Goal: Information Seeking & Learning: Check status

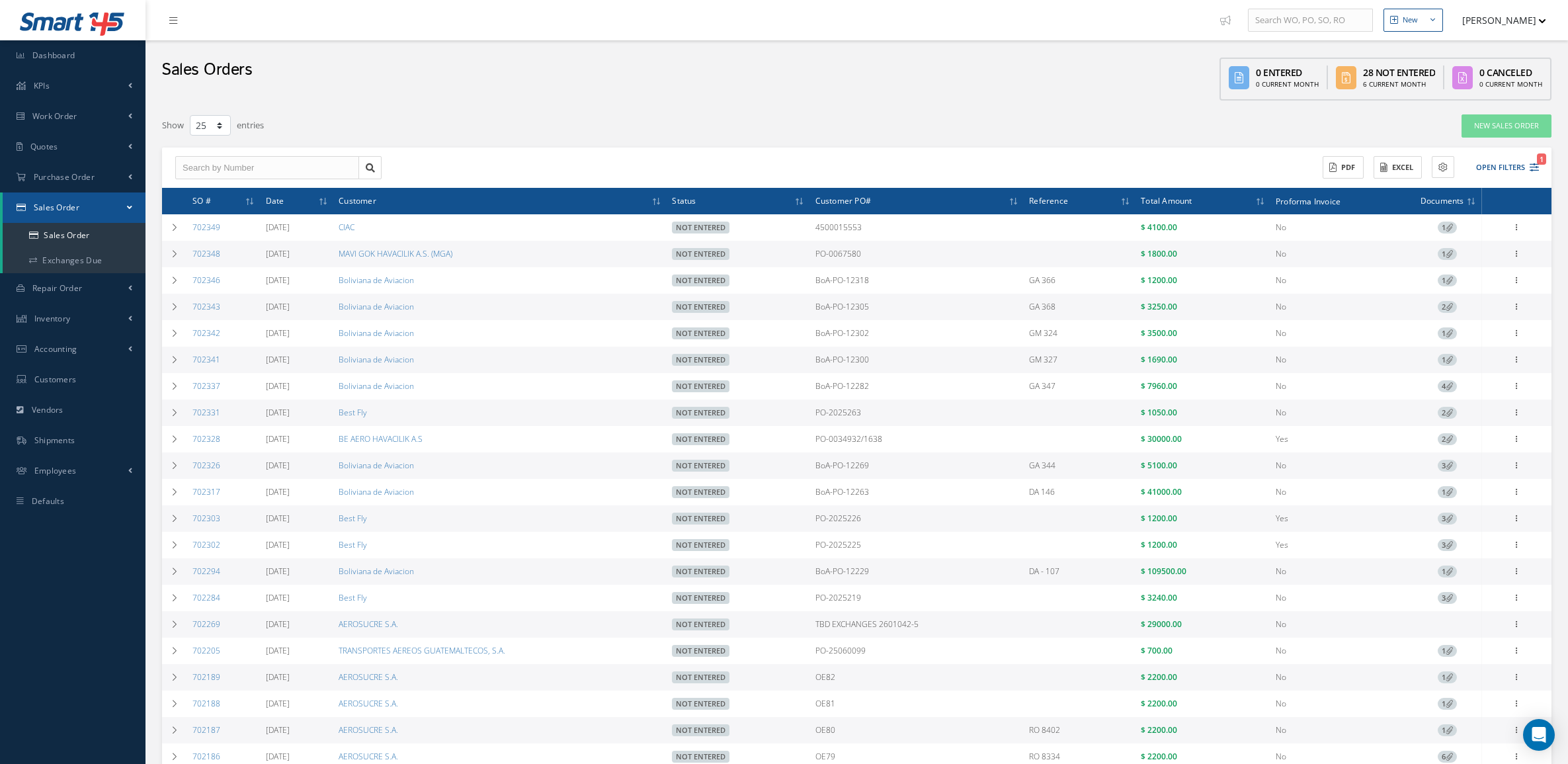
select select "25"
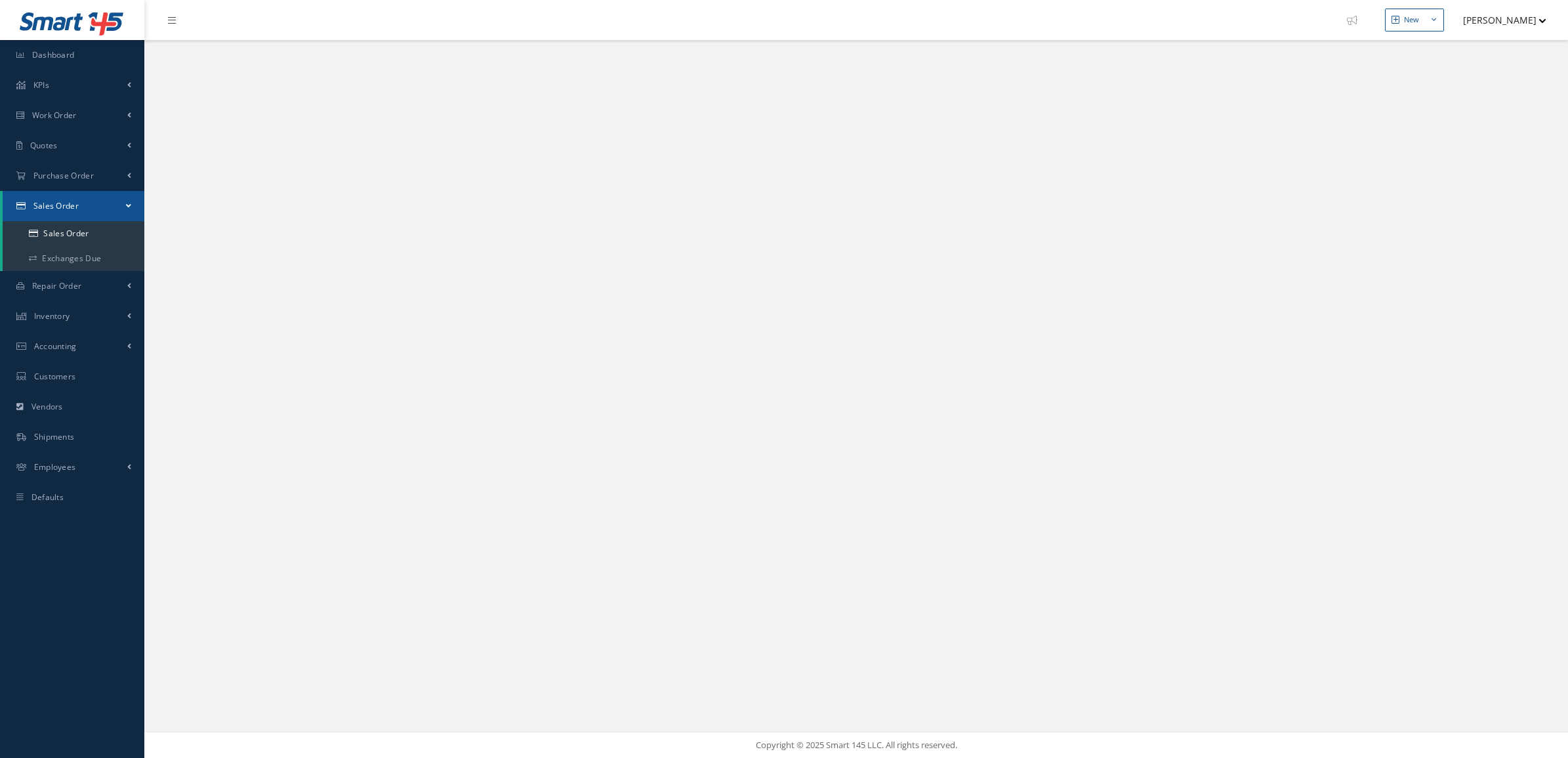
select select "25"
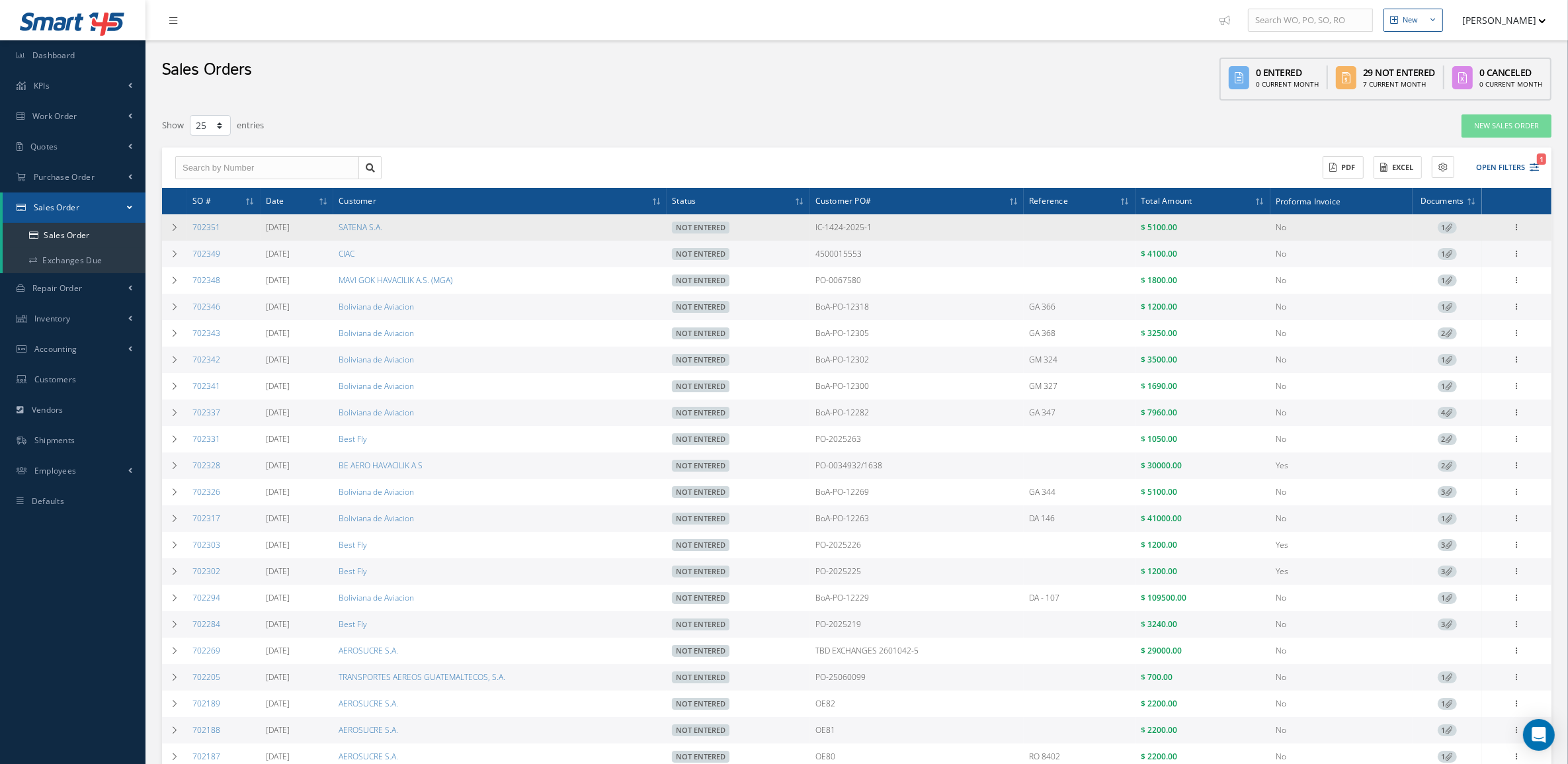
drag, startPoint x: 223, startPoint y: 227, endPoint x: 191, endPoint y: 238, distance: 33.8
click at [191, 238] on td "702351" at bounding box center [224, 227] width 74 height 26
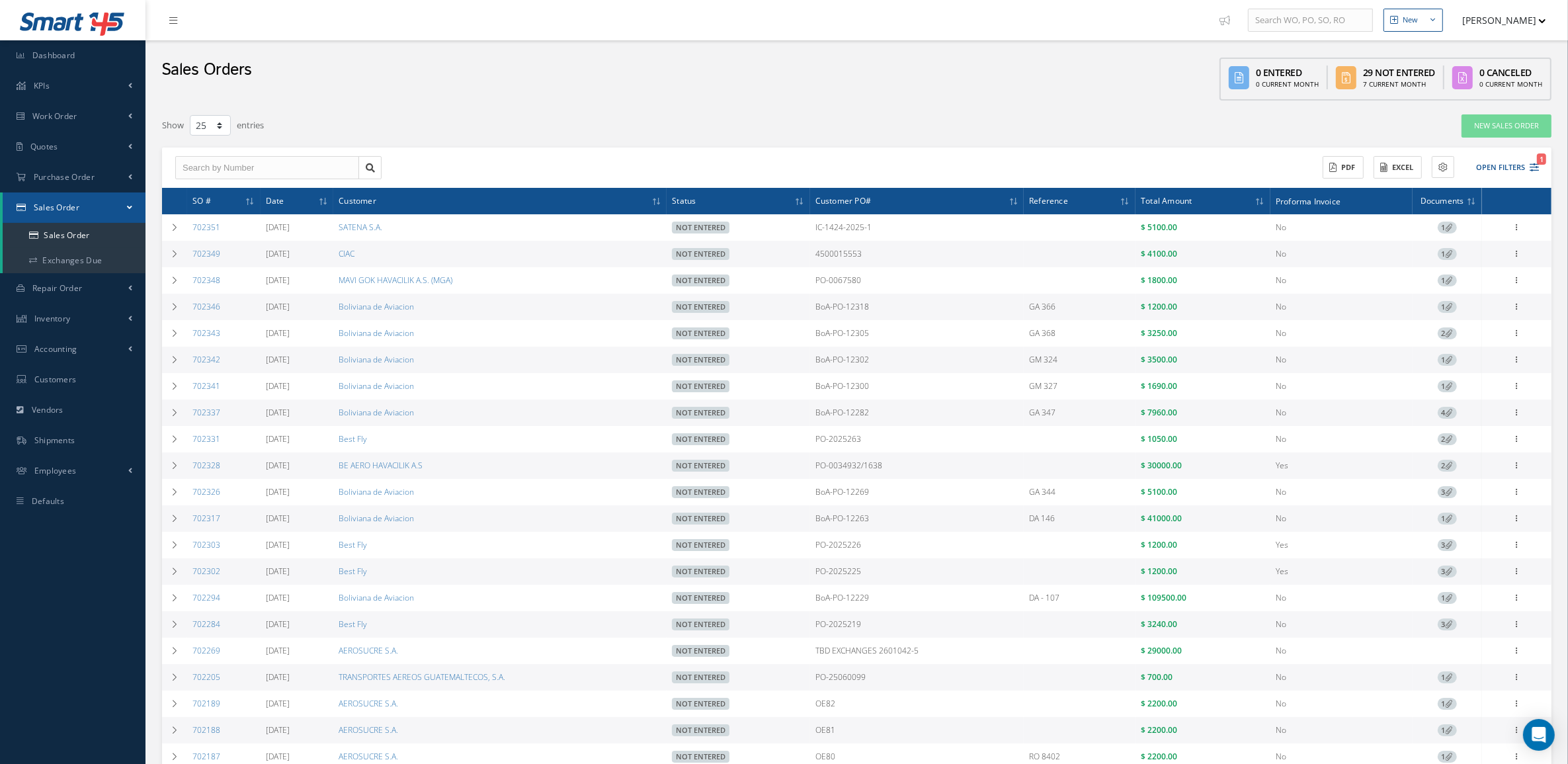
copy link "702351"
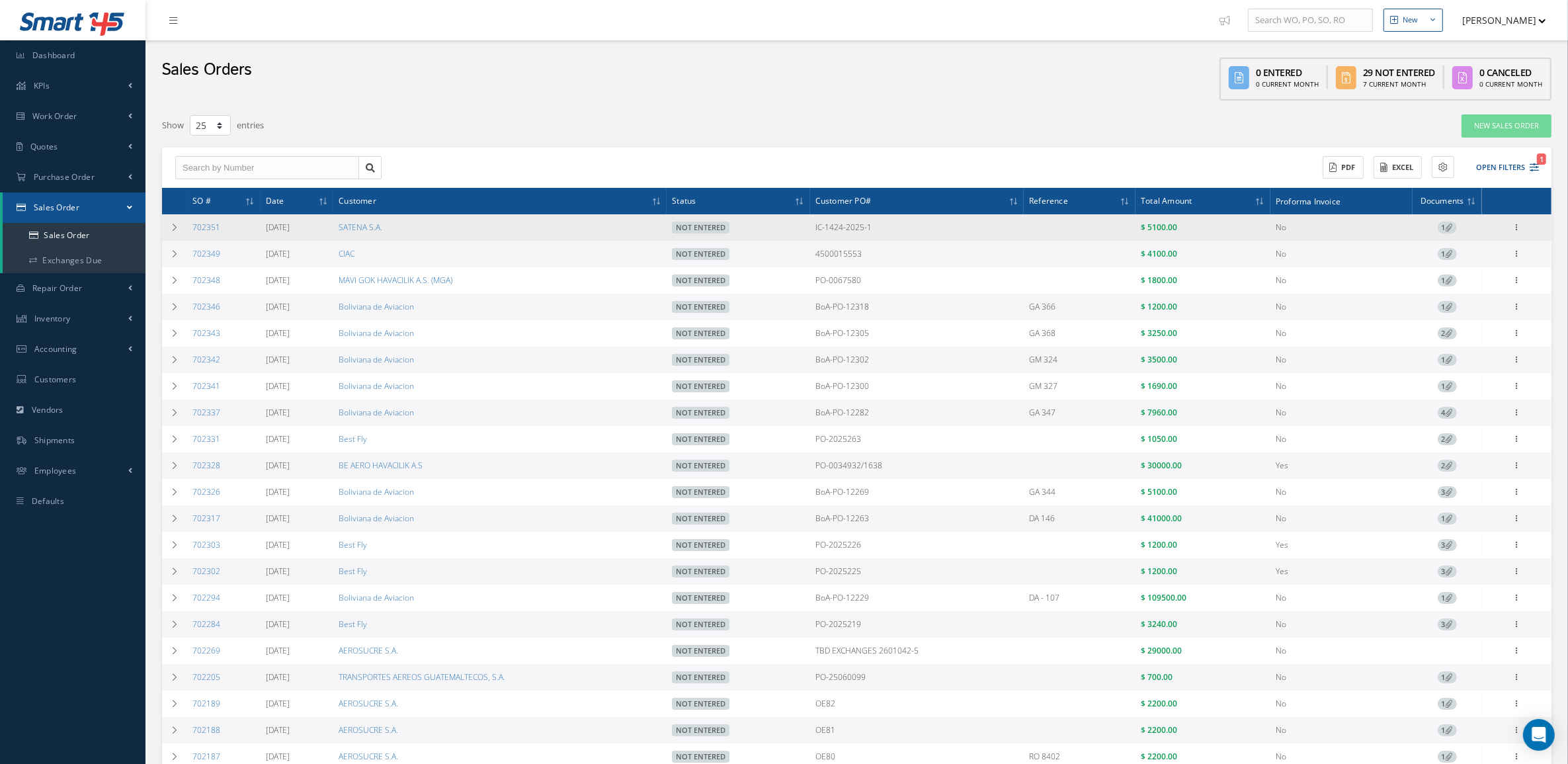
click at [1440, 229] on span "1" at bounding box center [1448, 227] width 19 height 12
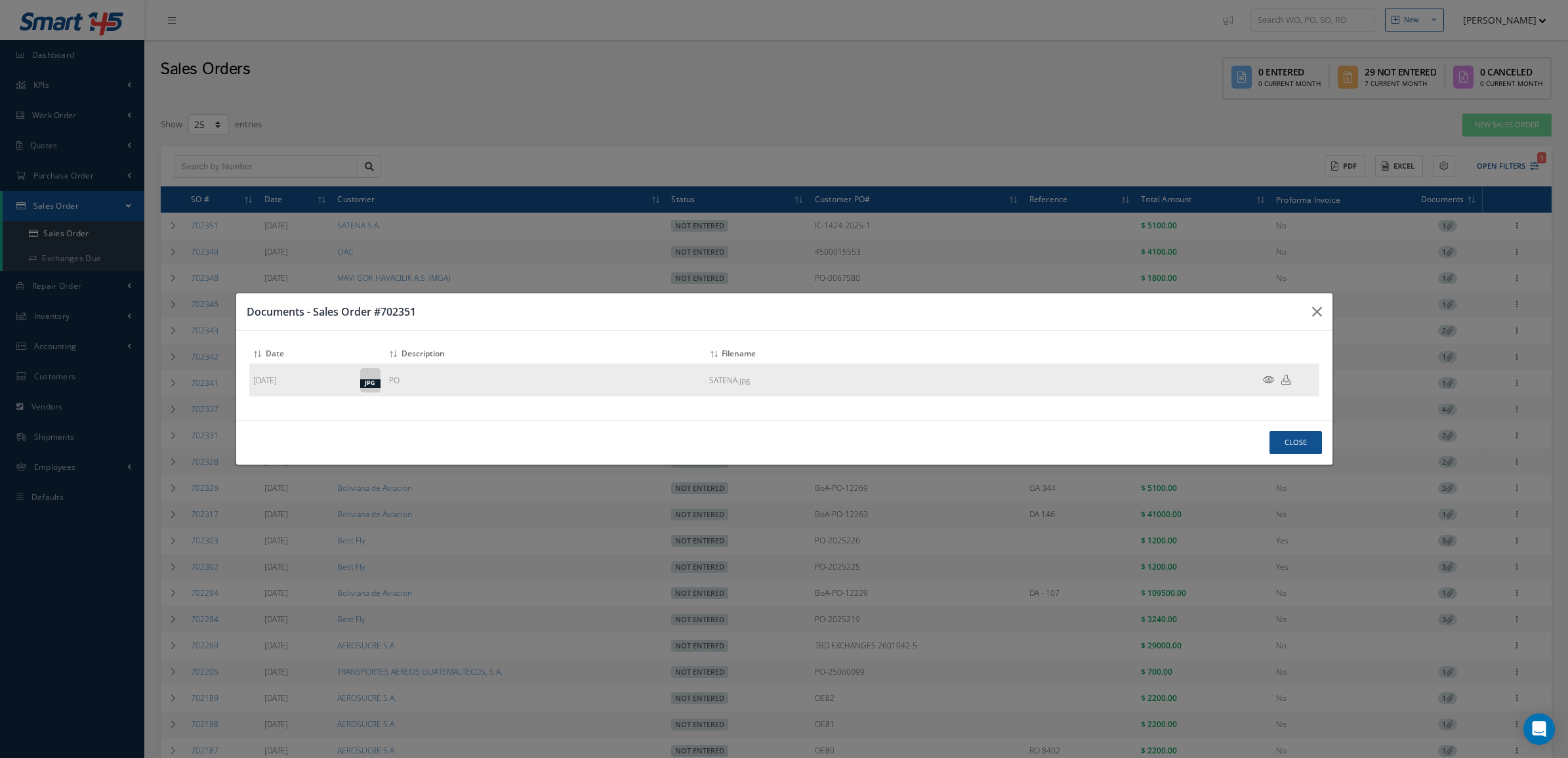
click at [1270, 378] on icon at bounding box center [1268, 380] width 11 height 10
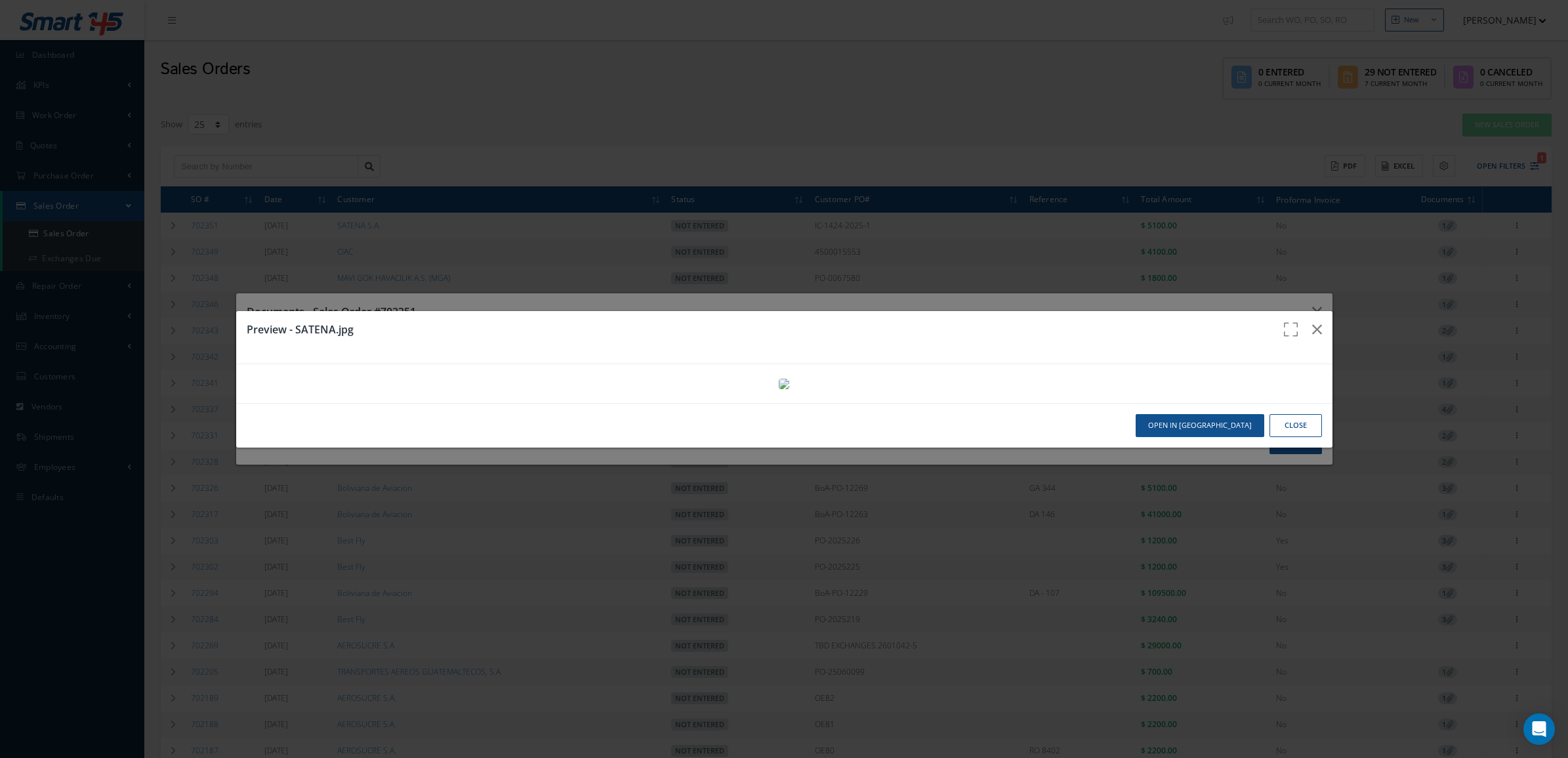
click at [1345, 312] on div "Preview - SATENA.jpg Open in New Tab Close" at bounding box center [784, 379] width 1568 height 758
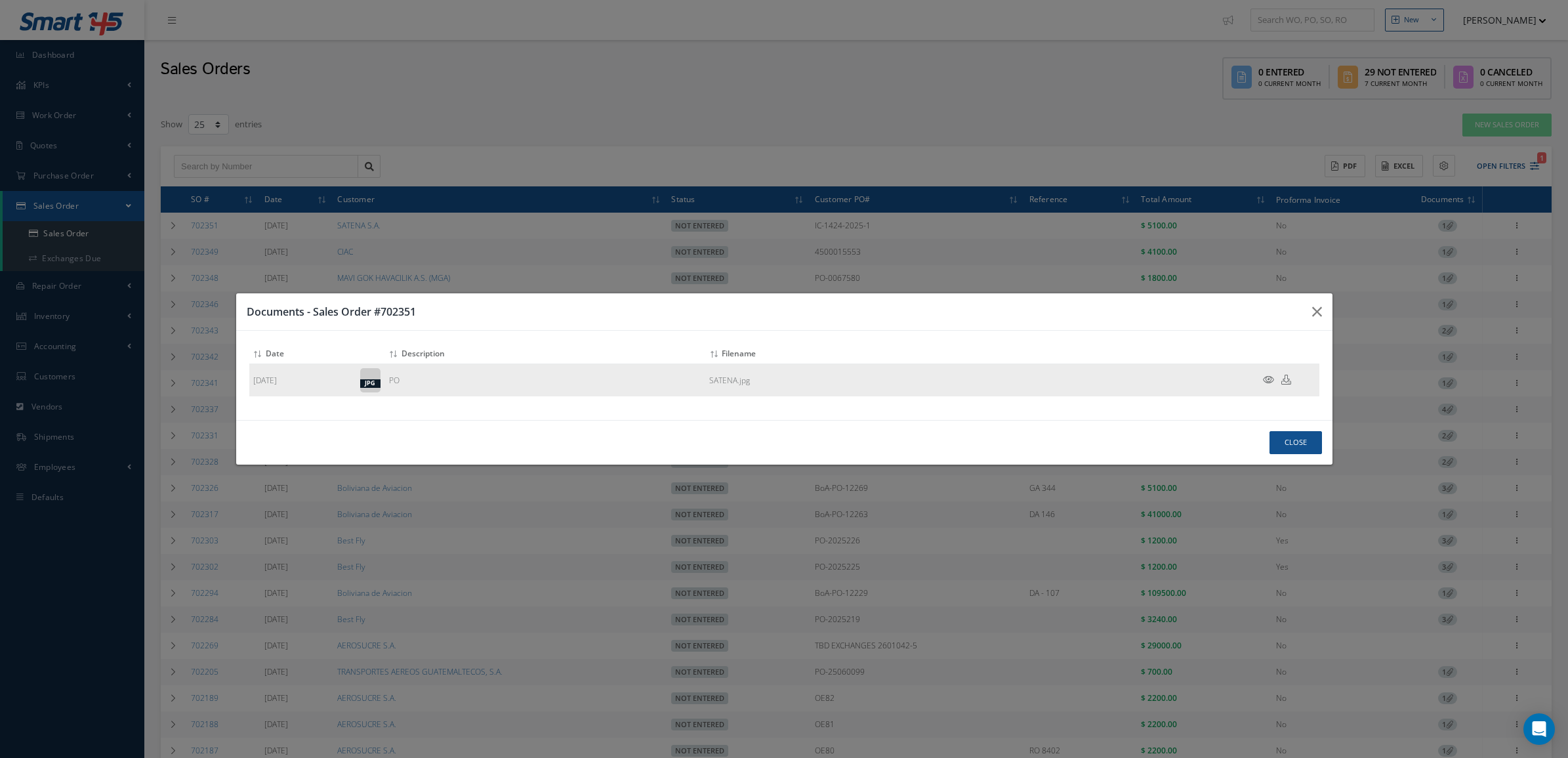
click at [1268, 373] on td at bounding box center [1280, 380] width 78 height 33
click at [1268, 381] on icon at bounding box center [1268, 380] width 11 height 10
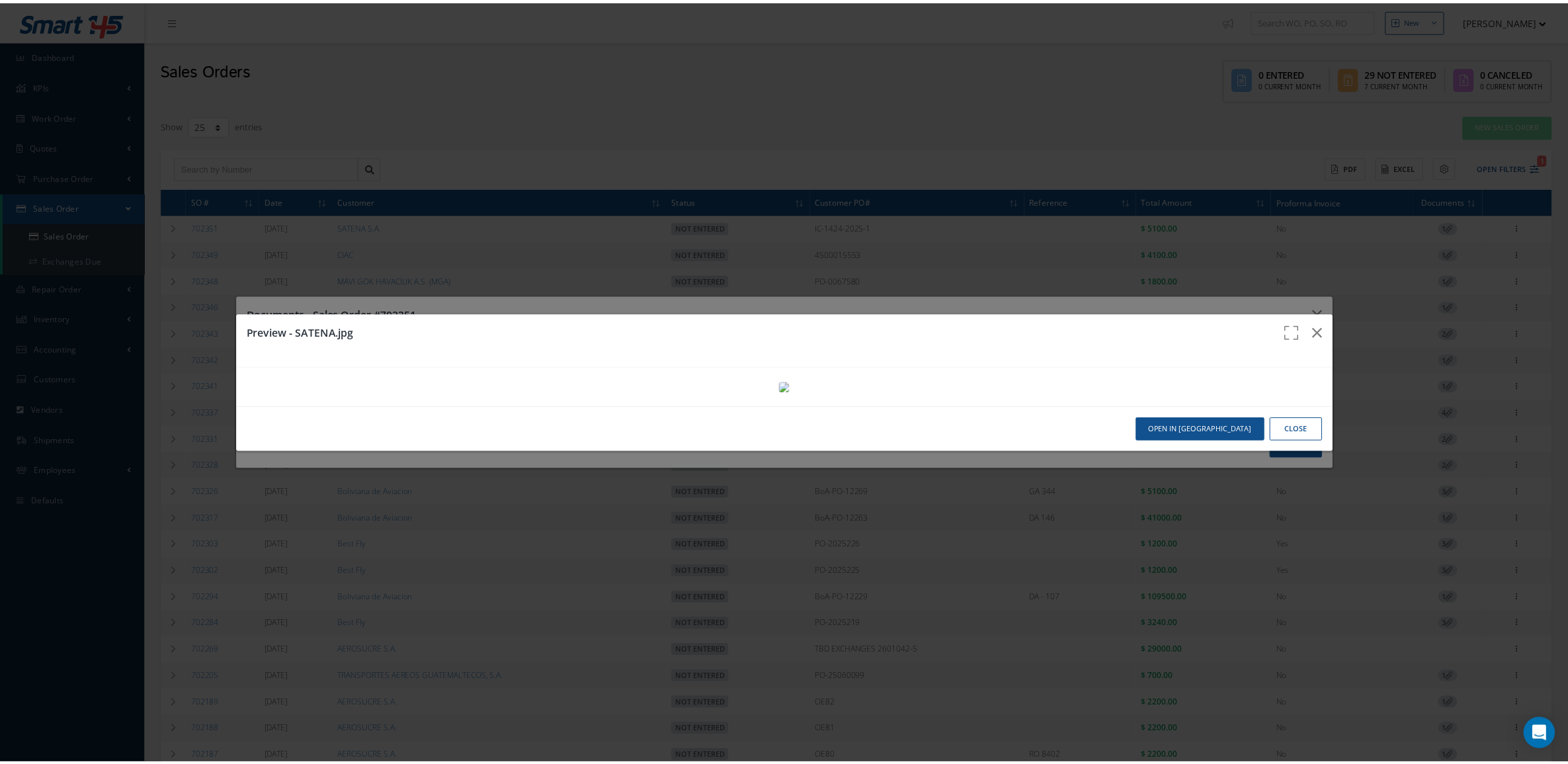
scroll to position [458, 0]
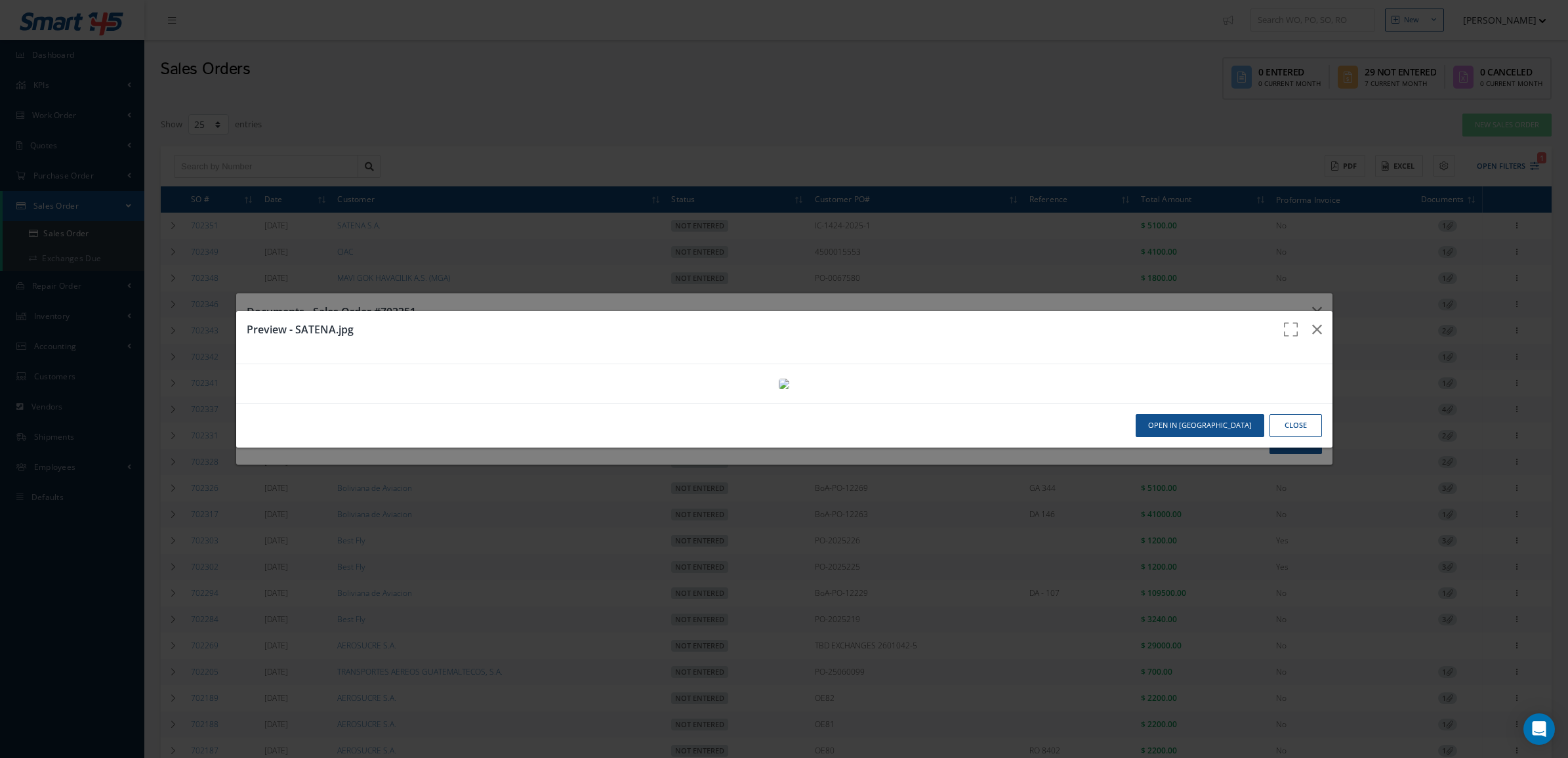
drag, startPoint x: 1279, startPoint y: 716, endPoint x: 1272, endPoint y: 704, distance: 13.9
click at [1278, 437] on button "Close" at bounding box center [1296, 425] width 52 height 23
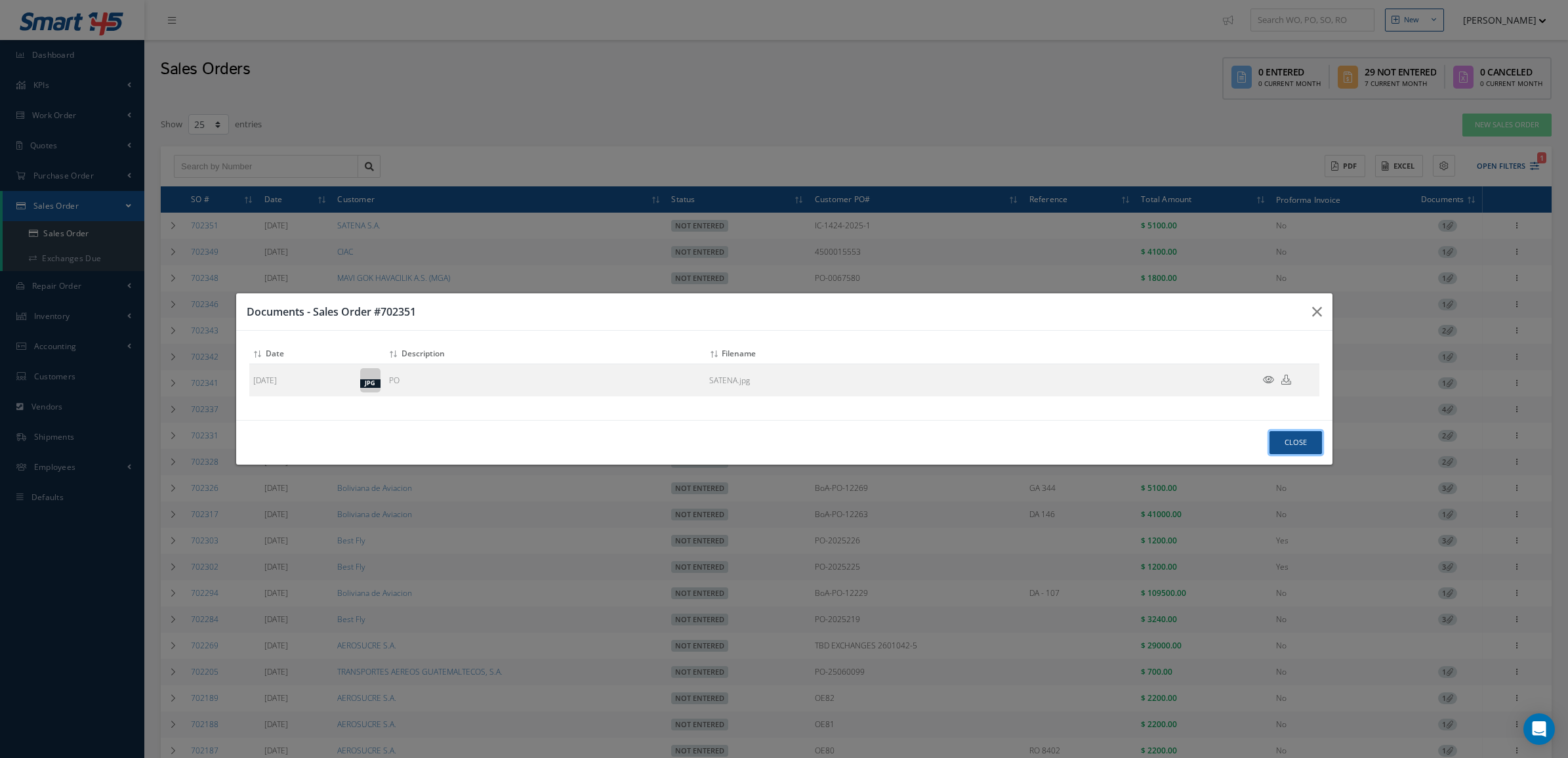
click at [1285, 437] on button "Close" at bounding box center [1296, 442] width 52 height 23
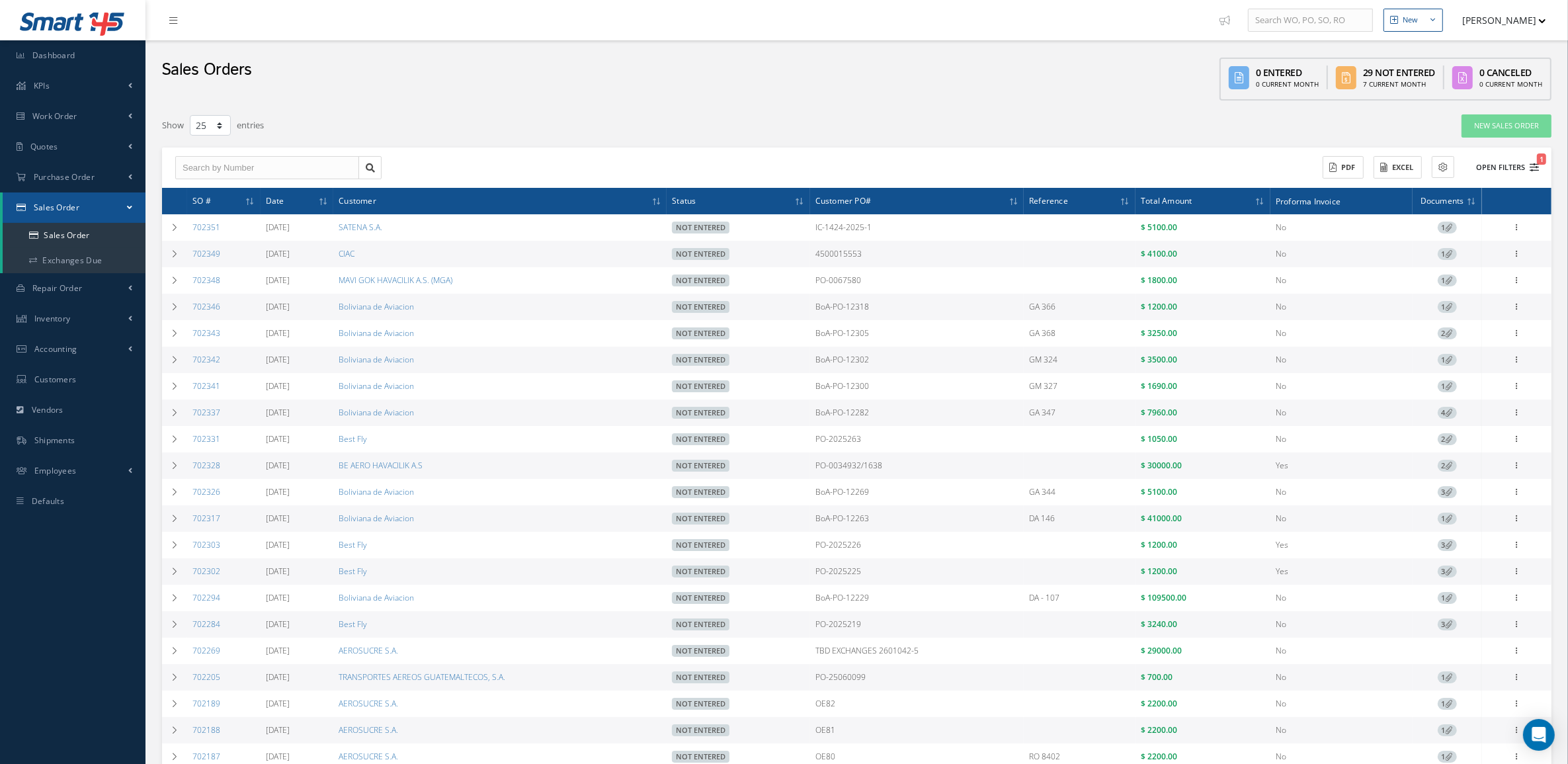
click at [1499, 163] on button "Open Filters 1" at bounding box center [1502, 167] width 75 height 21
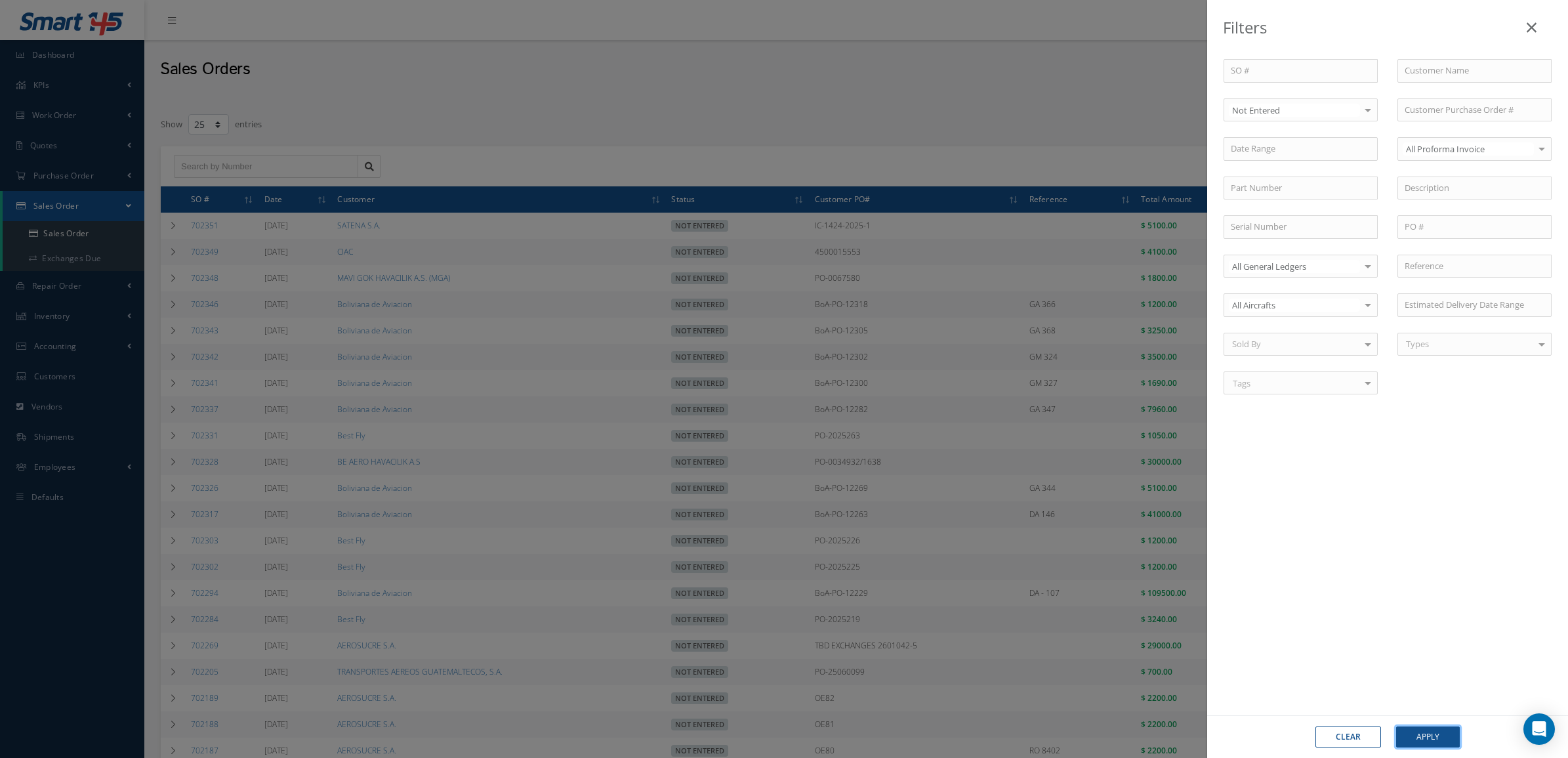
click at [1415, 735] on button "Apply" at bounding box center [1428, 737] width 64 height 21
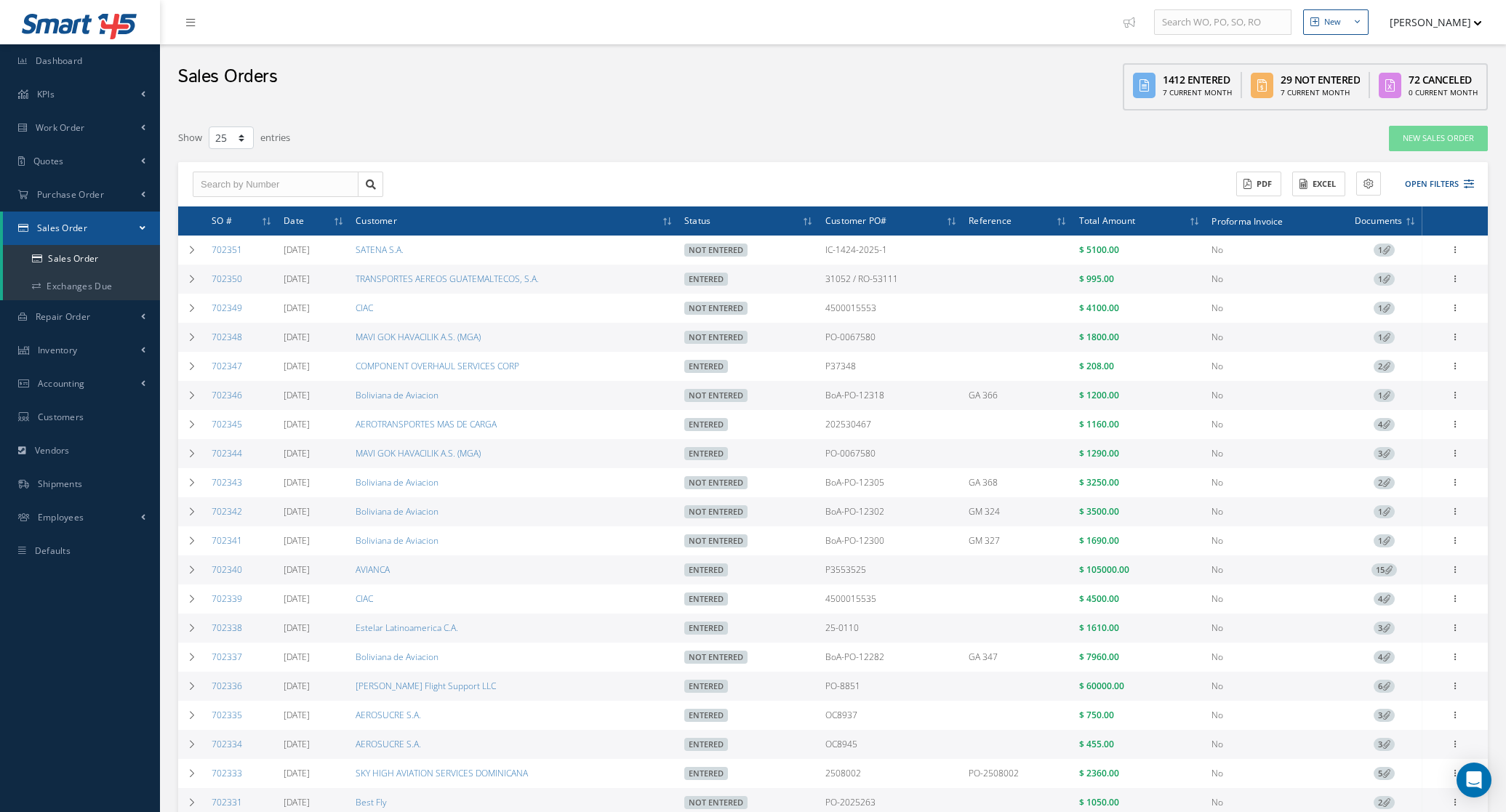
select select "25"
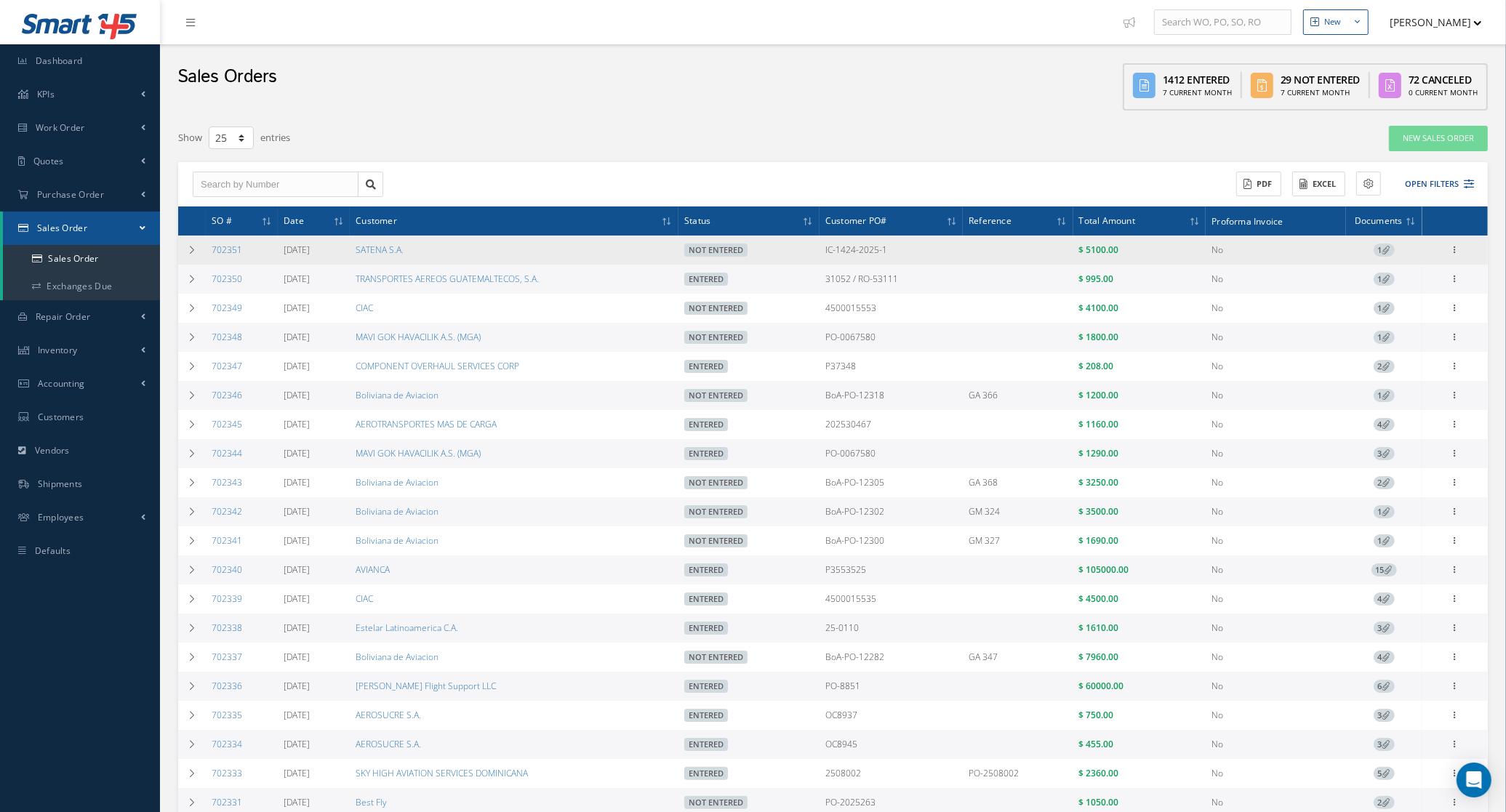
drag, startPoint x: 918, startPoint y: 242, endPoint x: 824, endPoint y: 247, distance: 94.1
click at [824, 247] on tr "702351 09/08/2025 SATENA S.A. Not Entered IC-1424-2025-1 $ 5100.00 No 1 Enter/U…" at bounding box center [833, 250] width 1310 height 29
copy tr "IC-1424-2025-1"
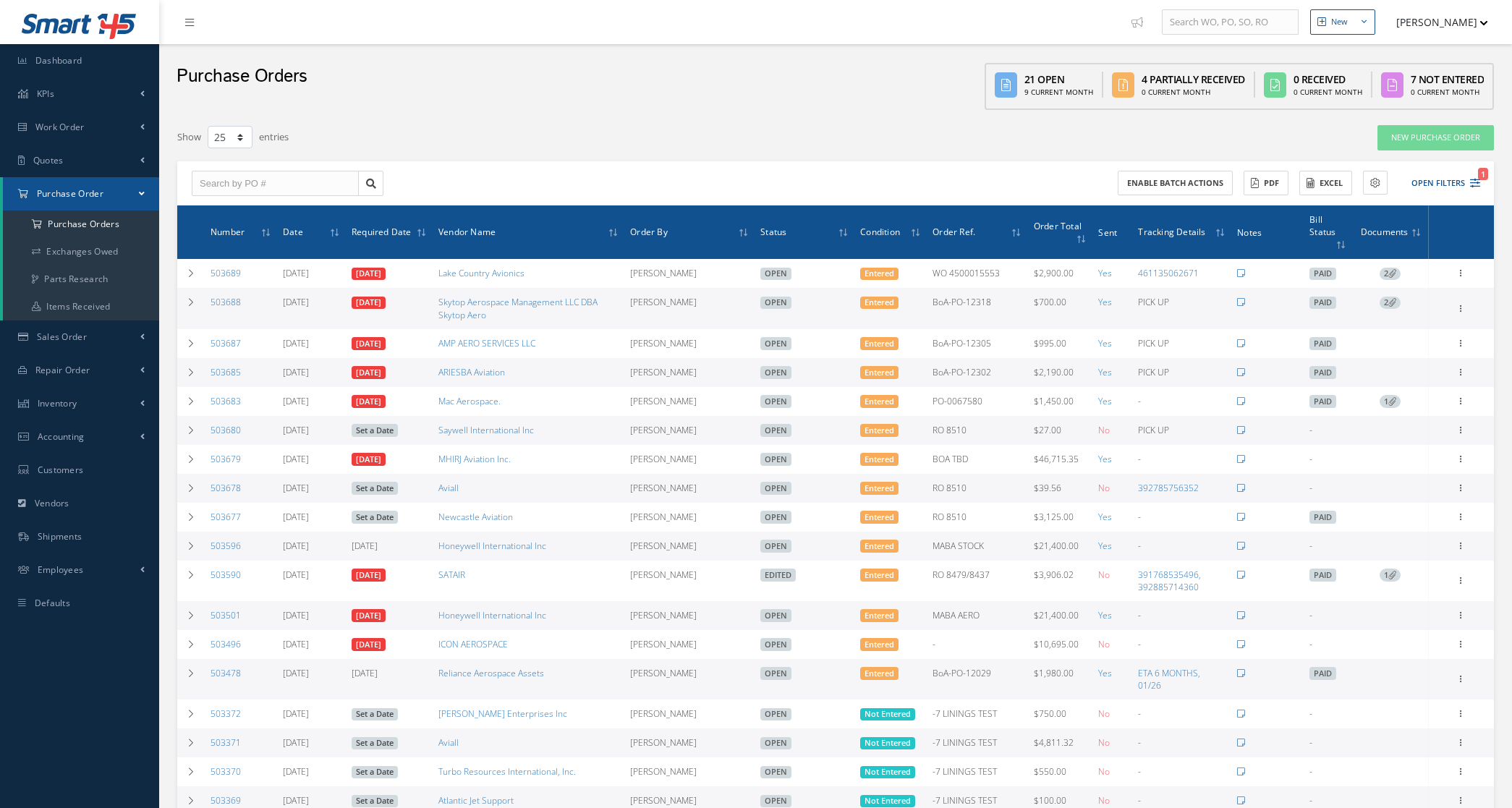
select select "25"
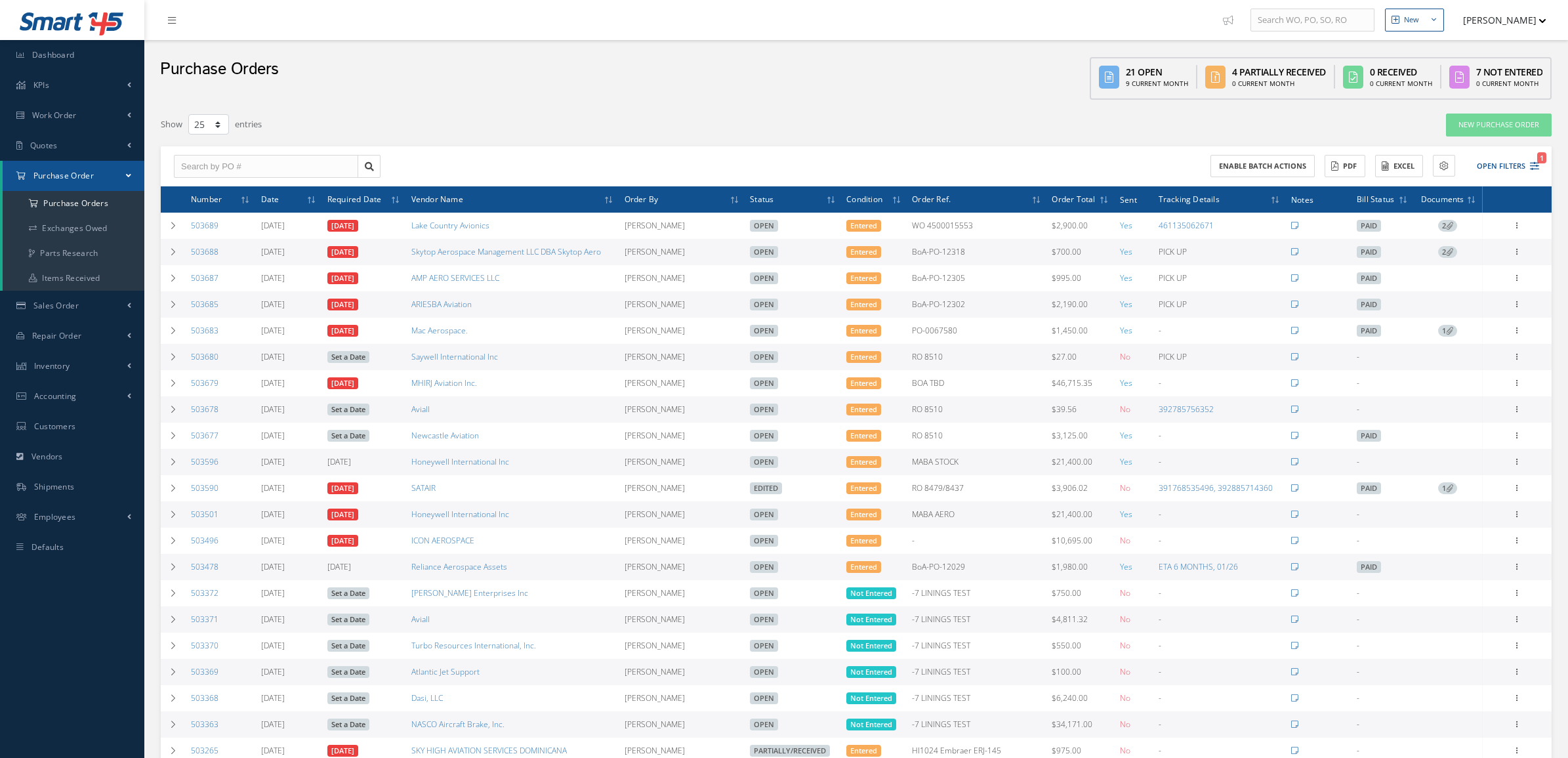
select select "25"
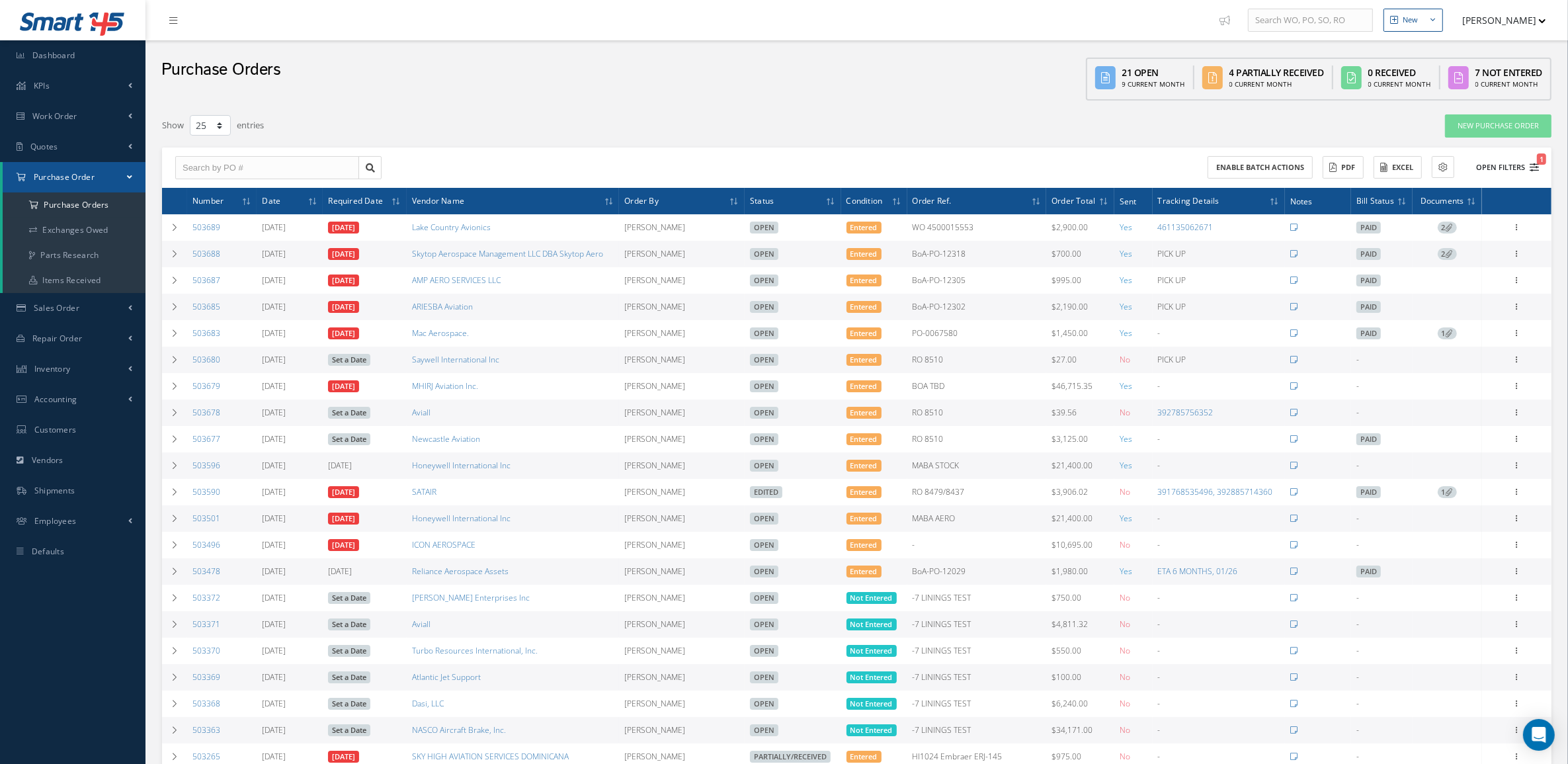
click at [1506, 170] on button "Open Filters 1" at bounding box center [1502, 167] width 75 height 21
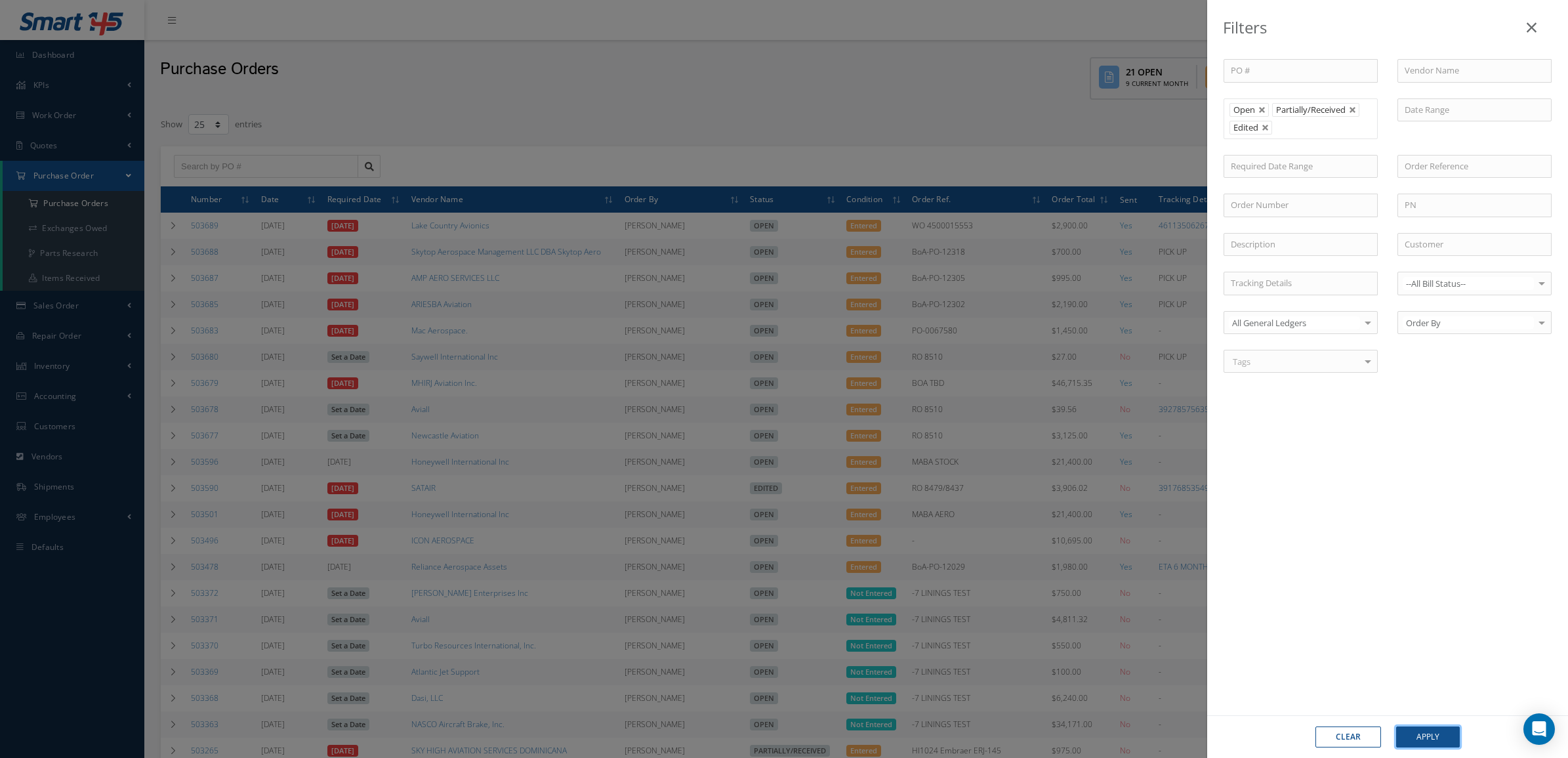
click at [1437, 739] on button "Apply" at bounding box center [1428, 737] width 64 height 21
